Goal: Communication & Community: Answer question/provide support

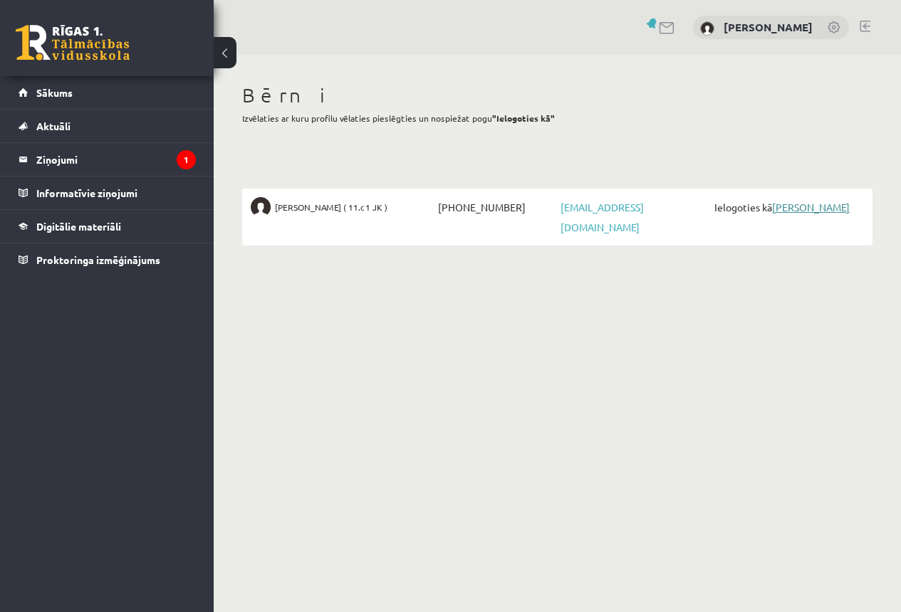
click at [804, 210] on link "[PERSON_NAME]" at bounding box center [811, 207] width 78 height 13
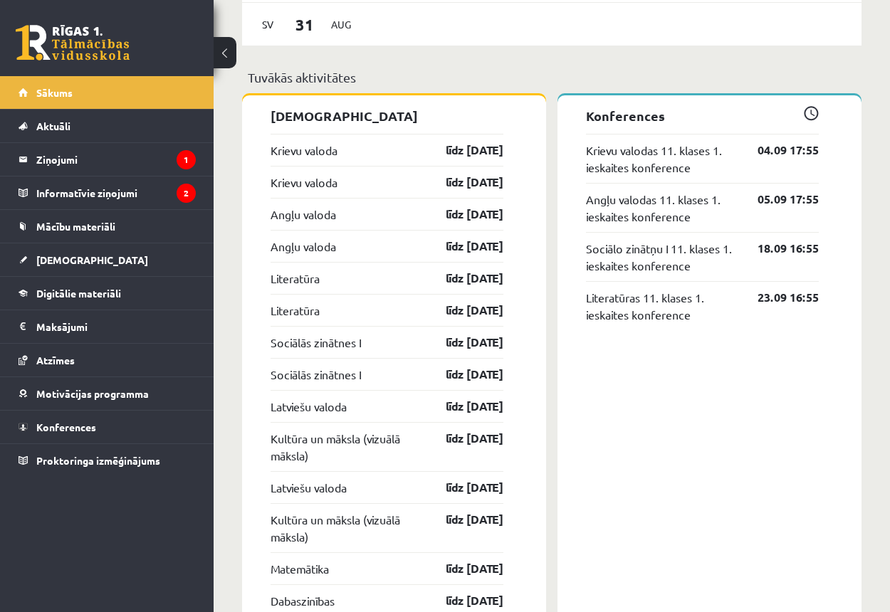
scroll to position [1210, 0]
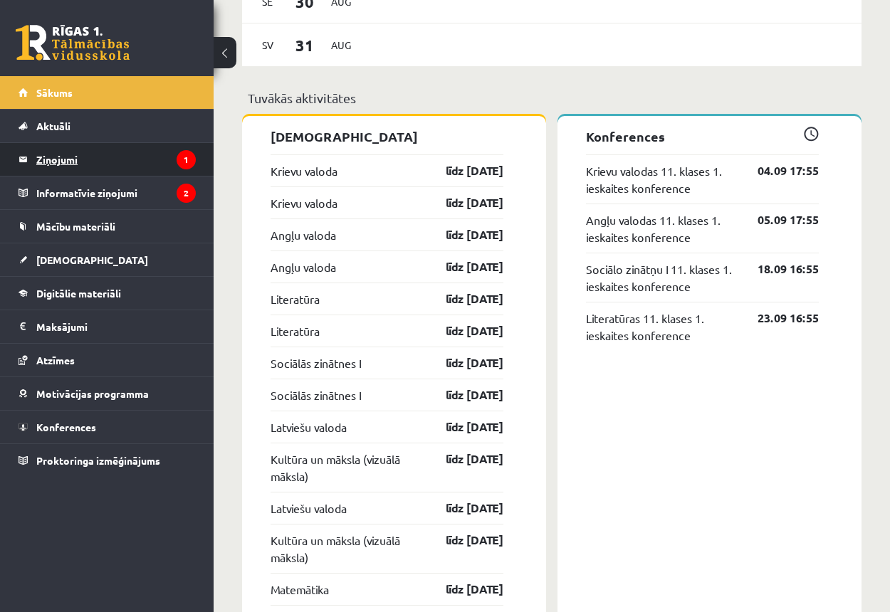
click at [75, 161] on legend "Ziņojumi 1" at bounding box center [115, 159] width 159 height 33
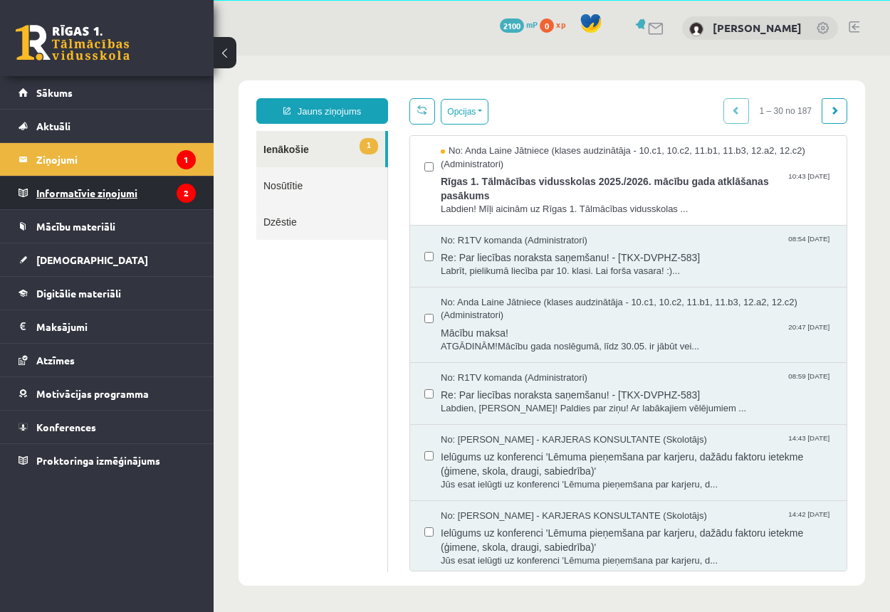
click at [93, 194] on legend "Informatīvie ziņojumi 2" at bounding box center [115, 193] width 159 height 33
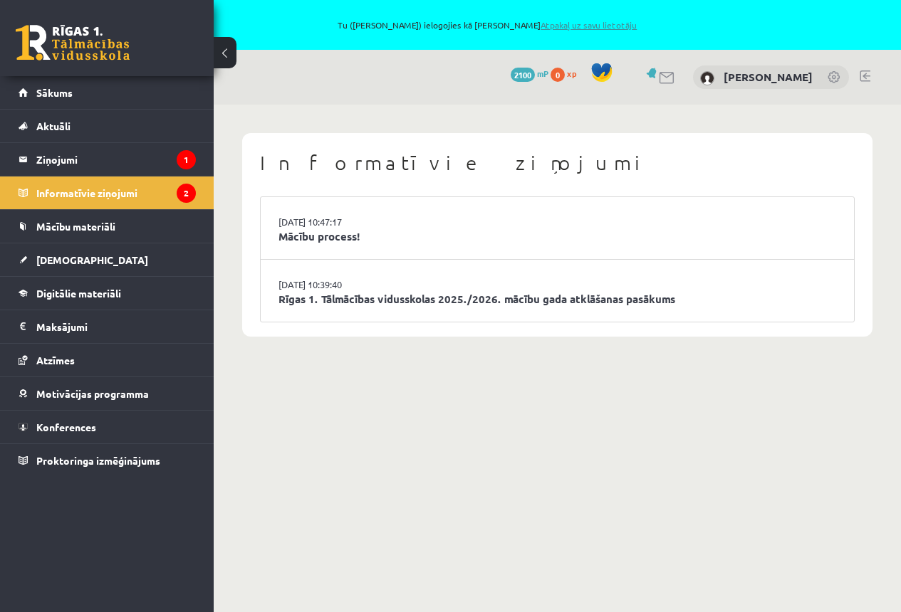
click at [577, 25] on link "Atpakaļ uz savu lietotāju" at bounding box center [588, 24] width 96 height 11
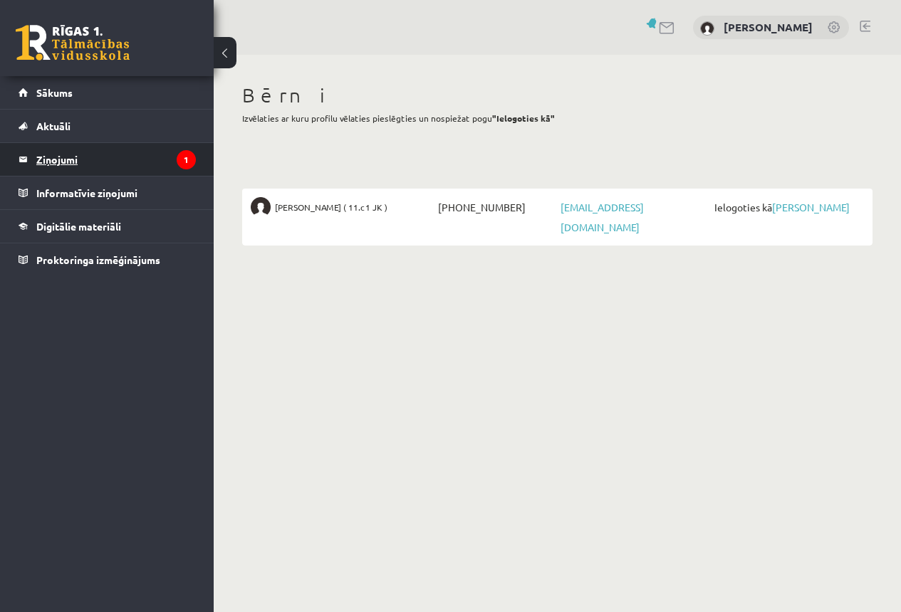
click at [37, 165] on legend "Ziņojumi 1" at bounding box center [115, 159] width 159 height 33
